Goal: Transaction & Acquisition: Purchase product/service

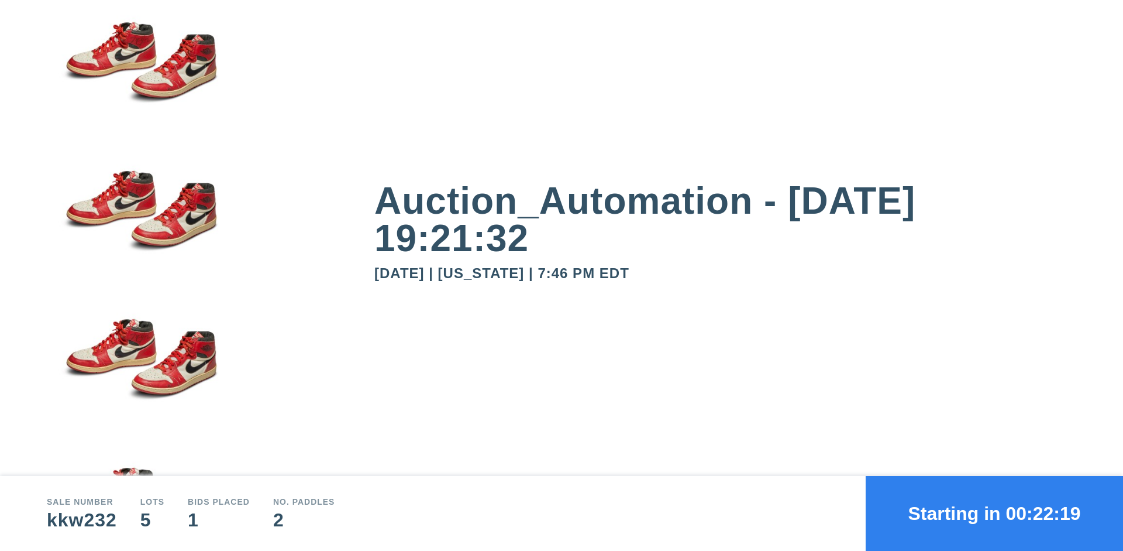
click at [995, 513] on button "Starting in 00:22:19" at bounding box center [994, 513] width 257 height 75
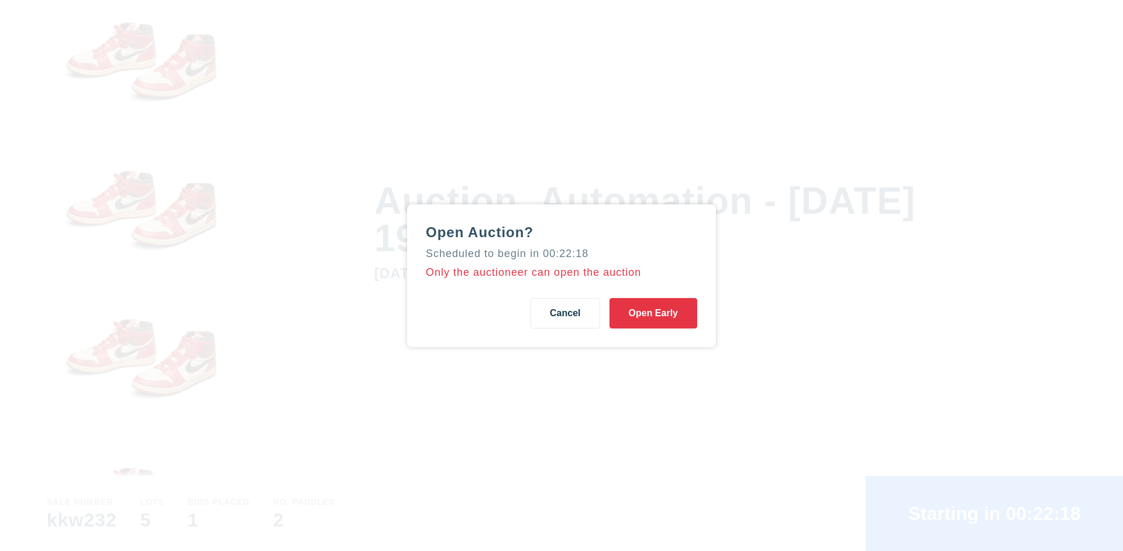
click at [654, 312] on button "Open Early" at bounding box center [654, 313] width 88 height 30
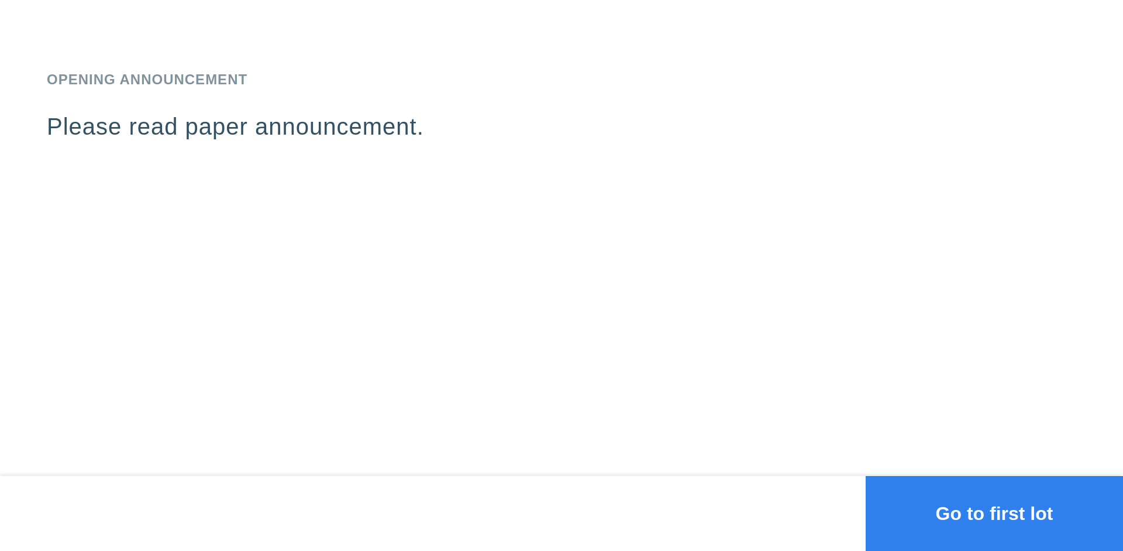
click at [995, 513] on button "Go to first lot" at bounding box center [994, 513] width 257 height 75
